Goal: Find contact information: Find contact information

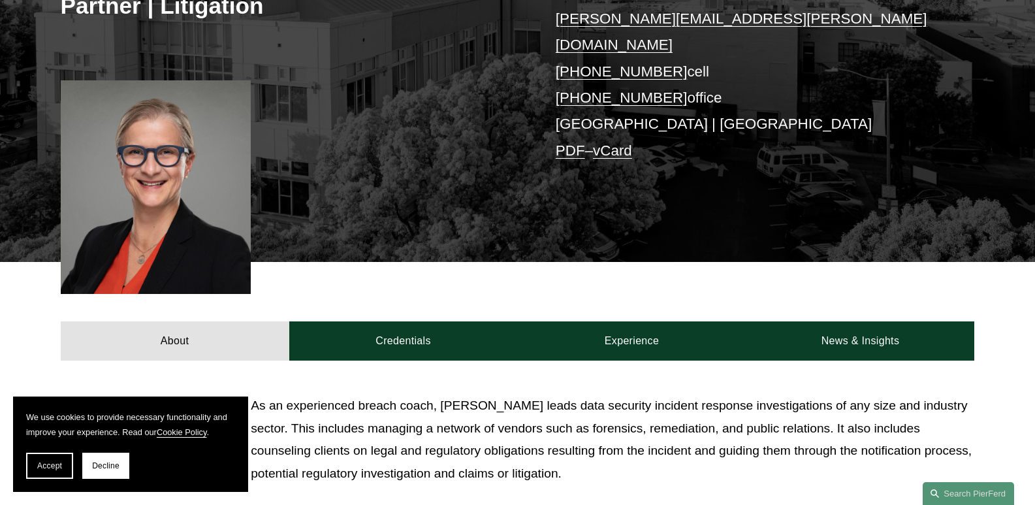
scroll to position [305, 0]
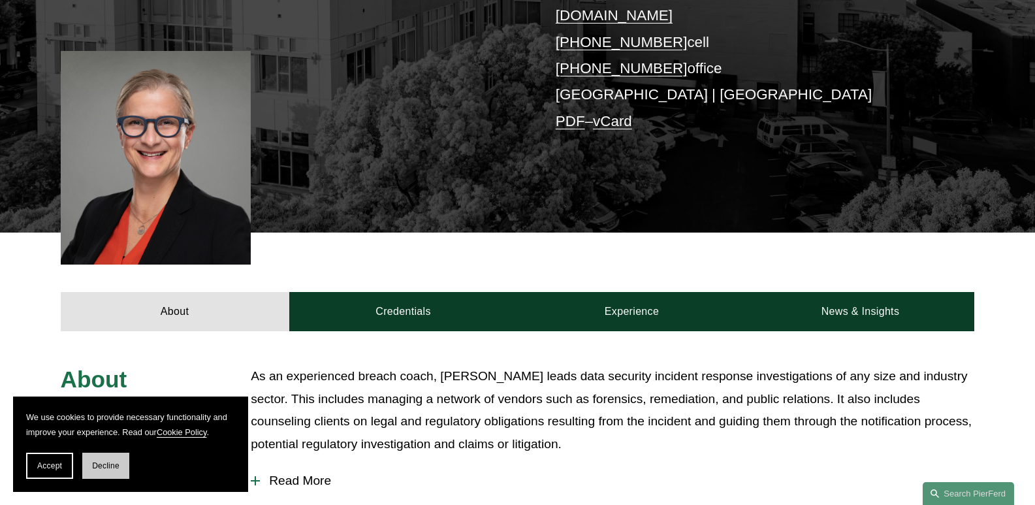
click at [120, 468] on button "Decline" at bounding box center [105, 466] width 47 height 26
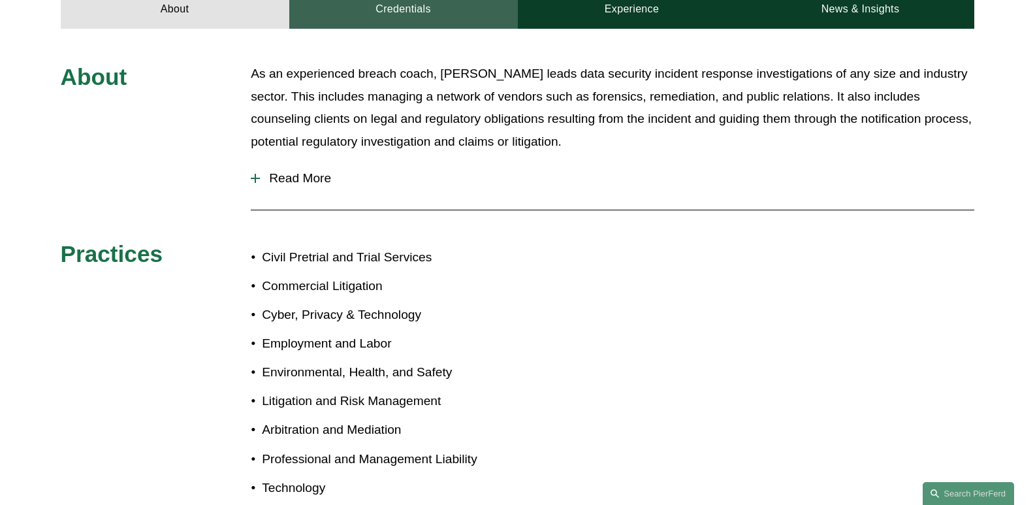
scroll to position [609, 0]
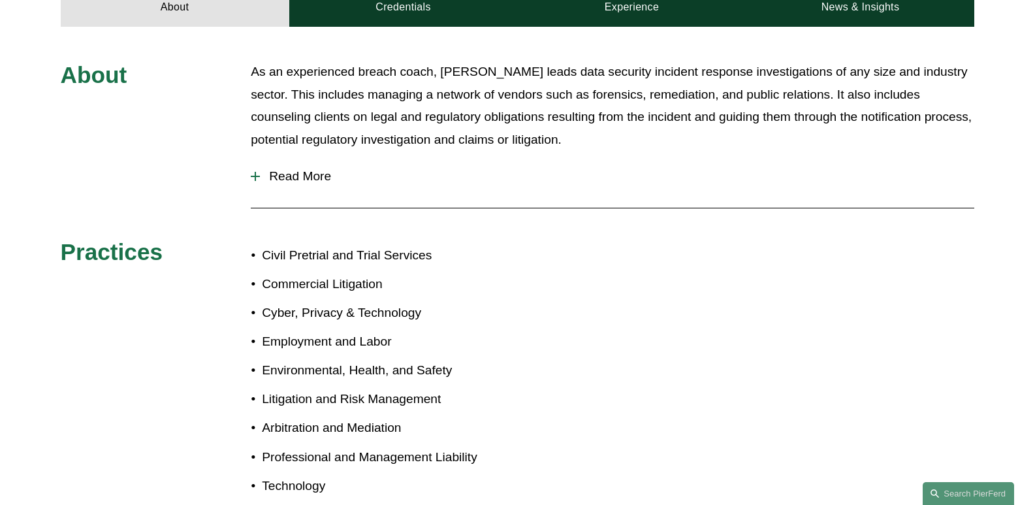
click at [311, 169] on span "Read More" at bounding box center [617, 176] width 714 height 14
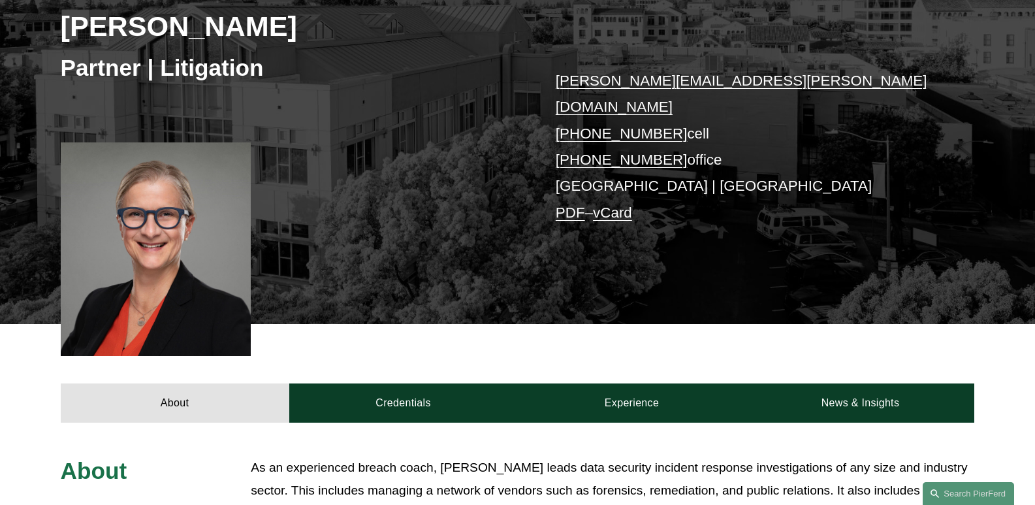
scroll to position [0, 0]
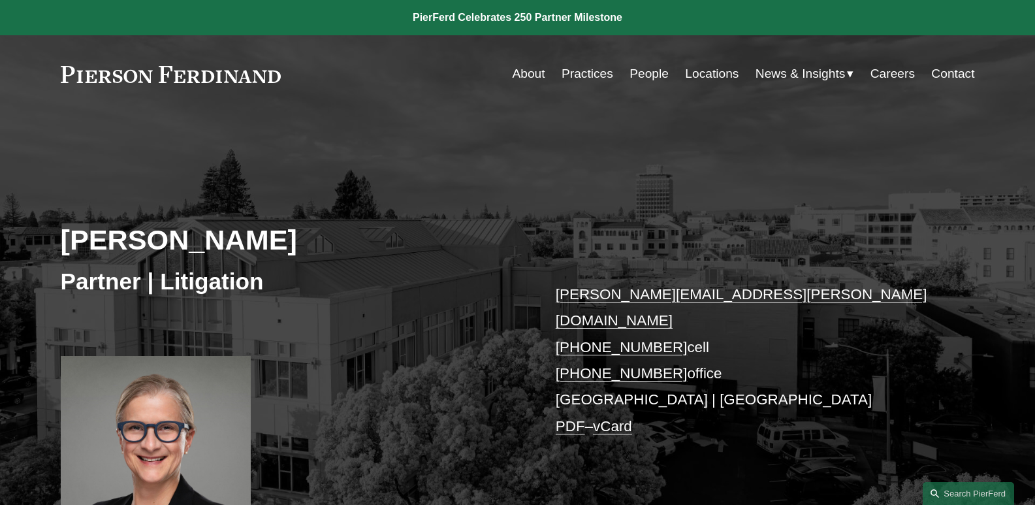
drag, startPoint x: 62, startPoint y: 234, endPoint x: 347, endPoint y: 223, distance: 285.6
click at [347, 223] on div "[PERSON_NAME] Partner | Litigation [PERSON_NAME][EMAIL_ADDRESS][PERSON_NAME][DO…" at bounding box center [517, 341] width 1035 height 394
copy h2 "[PERSON_NAME]"
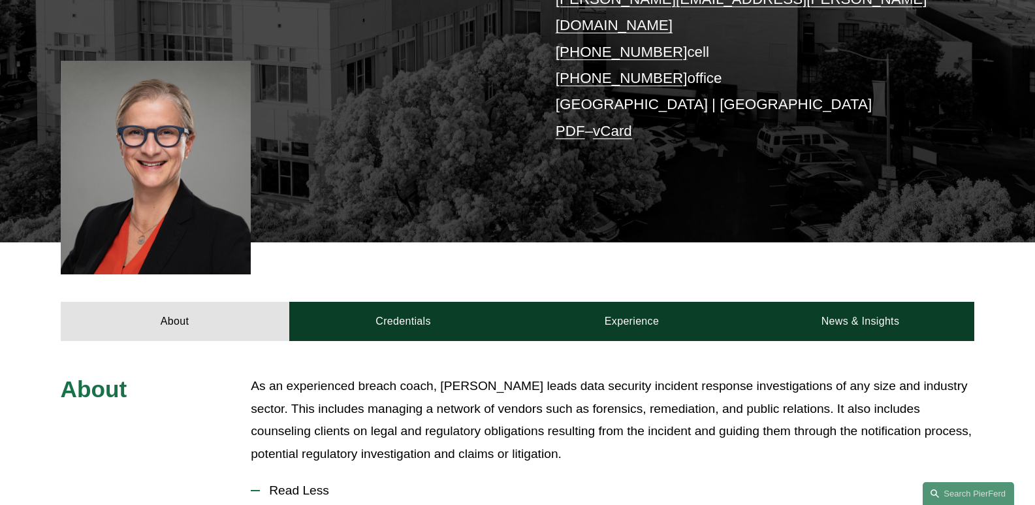
scroll to position [457, 0]
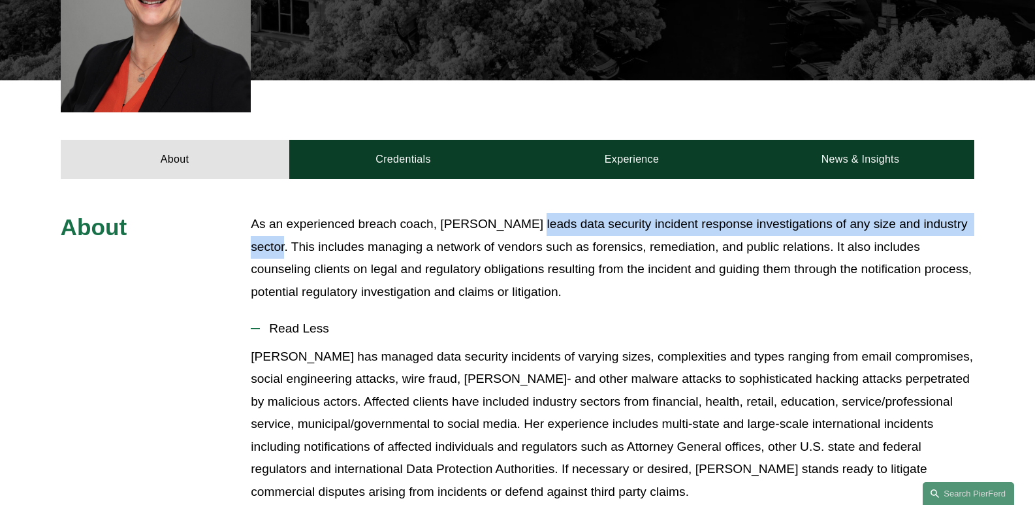
drag, startPoint x: 530, startPoint y: 204, endPoint x: 285, endPoint y: 219, distance: 245.4
click at [285, 219] on p "As an experienced breach coach, [PERSON_NAME] leads data security incident resp…" at bounding box center [613, 258] width 724 height 90
copy p "leads data security incident response investigations of any size and industry s…"
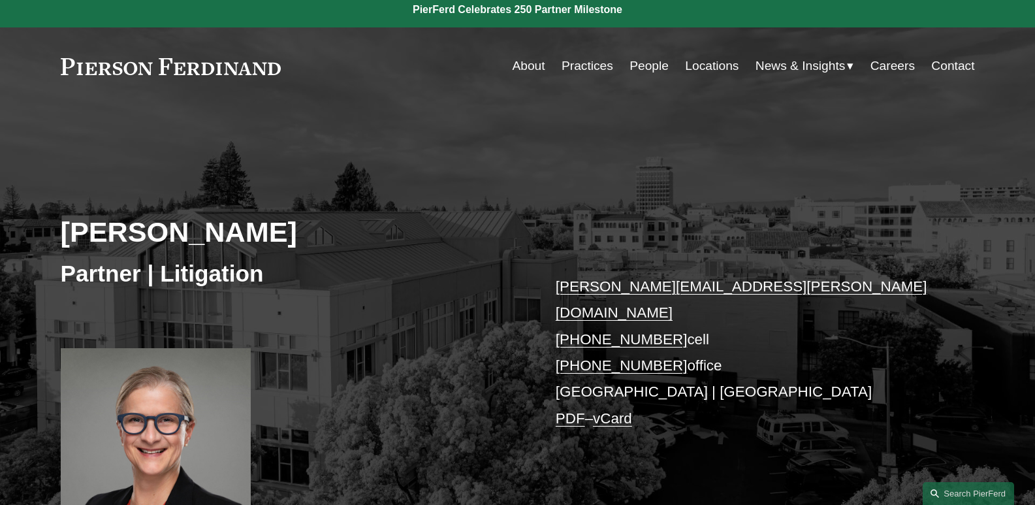
scroll to position [0, 0]
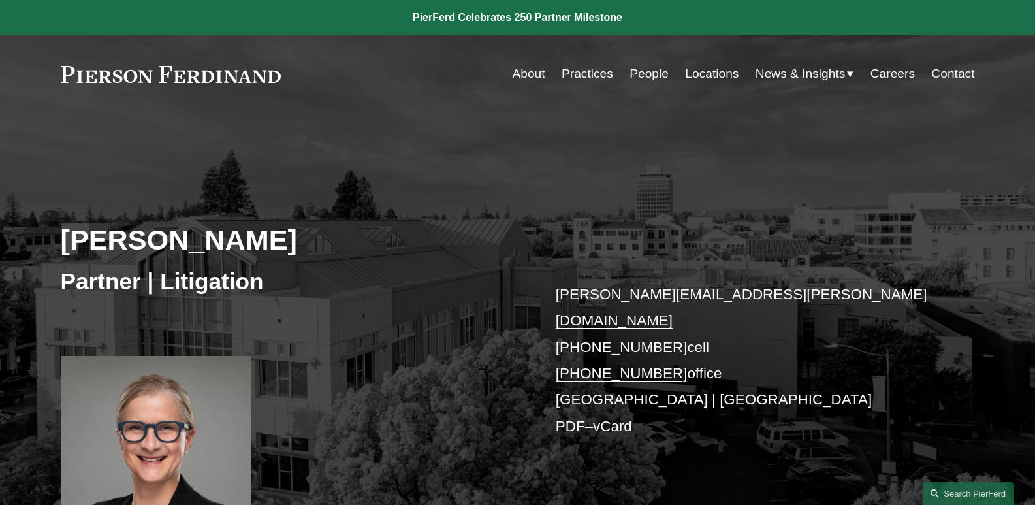
drag, startPoint x: 577, startPoint y: 310, endPoint x: 667, endPoint y: 321, distance: 90.8
click at [667, 321] on p "[PERSON_NAME][EMAIL_ADDRESS][PERSON_NAME][DOMAIN_NAME] [PHONE_NUMBER] cell [PHO…" at bounding box center [746, 360] width 381 height 158
copy link "415.318.6546"
drag, startPoint x: 665, startPoint y: 338, endPoint x: 579, endPoint y: 346, distance: 87.3
click at [579, 346] on p "[PERSON_NAME][EMAIL_ADDRESS][PERSON_NAME][DOMAIN_NAME] [PHONE_NUMBER] cell [PHO…" at bounding box center [746, 360] width 381 height 158
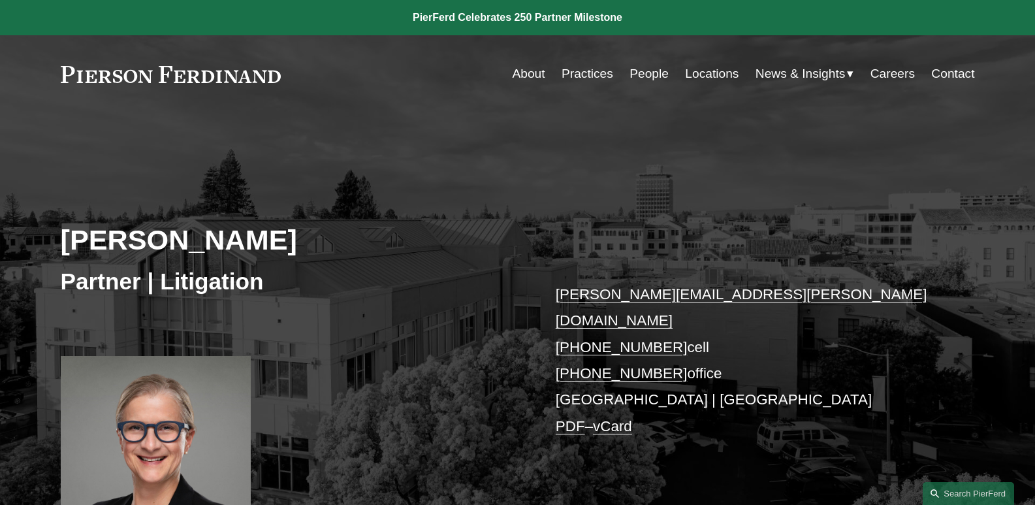
copy link "971.277.4972"
